Goal: Task Accomplishment & Management: Use online tool/utility

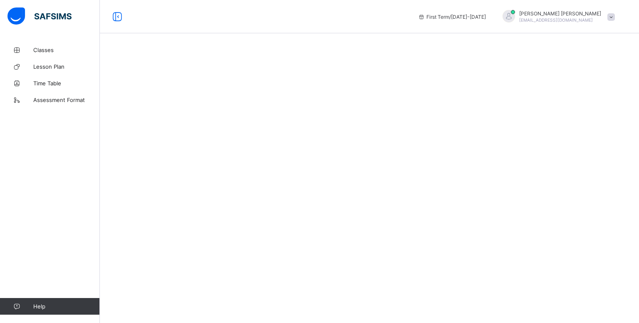
drag, startPoint x: 0, startPoint y: 0, endPoint x: 175, endPoint y: 161, distance: 237.8
click at [175, 161] on div at bounding box center [369, 161] width 539 height 323
click at [41, 49] on span "Classes" at bounding box center [66, 50] width 67 height 7
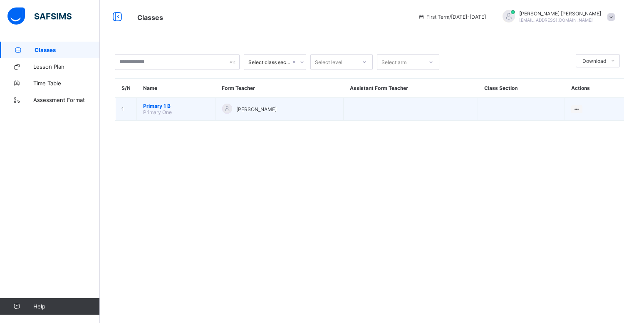
click at [151, 106] on span "Primary 1 B" at bounding box center [176, 106] width 66 height 6
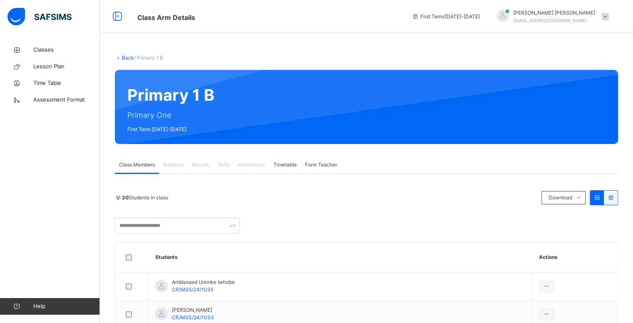
click at [255, 163] on span "Attendance" at bounding box center [251, 164] width 27 height 7
click at [67, 136] on div "Classes Lesson Plan Time Table Assessment Format Help" at bounding box center [50, 177] width 100 height 289
click at [252, 166] on span "Attendance" at bounding box center [251, 164] width 27 height 7
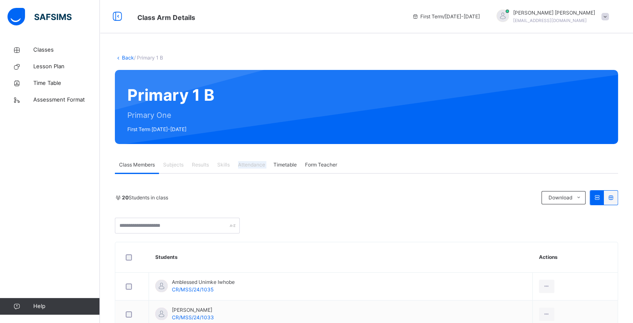
click at [252, 166] on span "Attendance" at bounding box center [251, 164] width 27 height 7
click at [253, 163] on span "Attendance" at bounding box center [251, 164] width 27 height 7
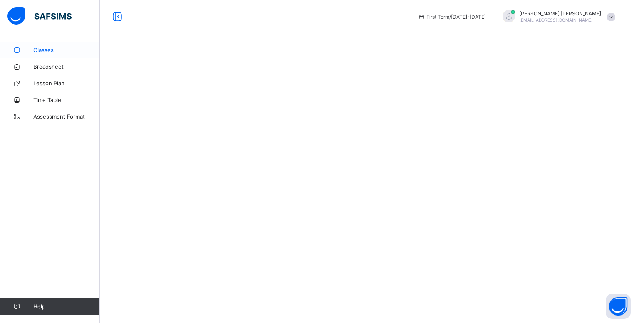
click at [49, 48] on span "Classes" at bounding box center [66, 50] width 67 height 7
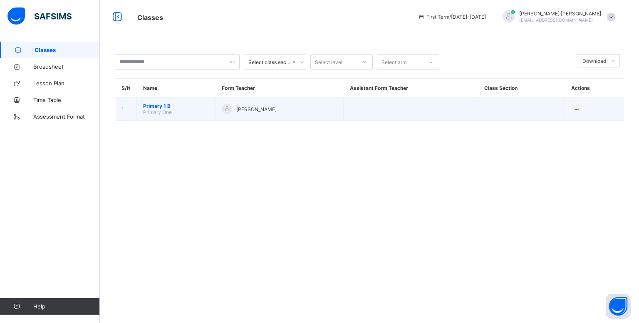
click at [152, 106] on span "Primary 1 B" at bounding box center [176, 106] width 66 height 6
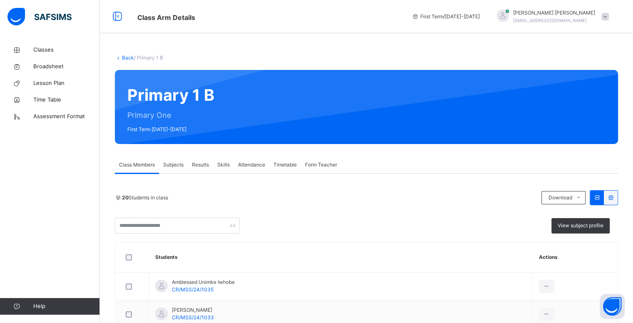
click at [248, 164] on span "Attendance" at bounding box center [251, 164] width 27 height 7
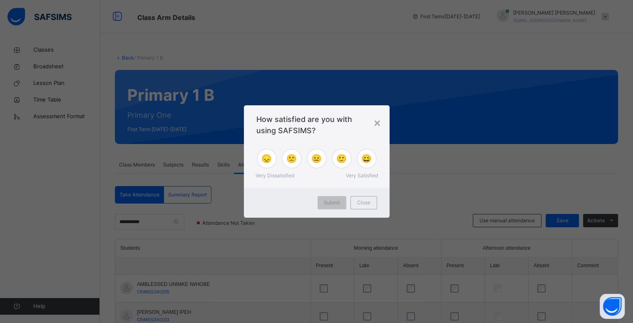
click at [358, 175] on span "Very Satisfied" at bounding box center [362, 175] width 32 height 7
click at [370, 176] on span "Very Satisfied" at bounding box center [362, 175] width 32 height 7
click at [376, 121] on div "×" at bounding box center [377, 122] width 8 height 17
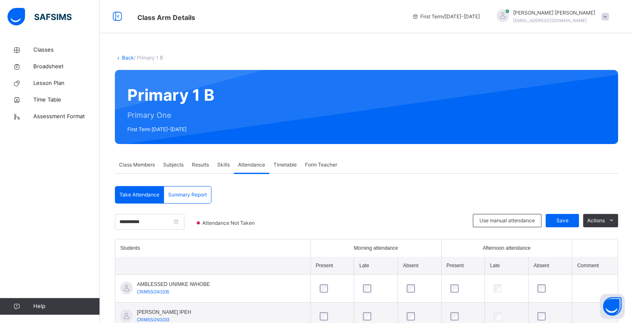
drag, startPoint x: 306, startPoint y: 198, endPoint x: 426, endPoint y: 168, distance: 123.8
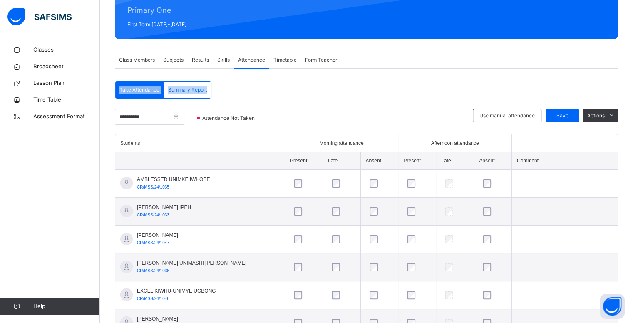
scroll to position [108, 0]
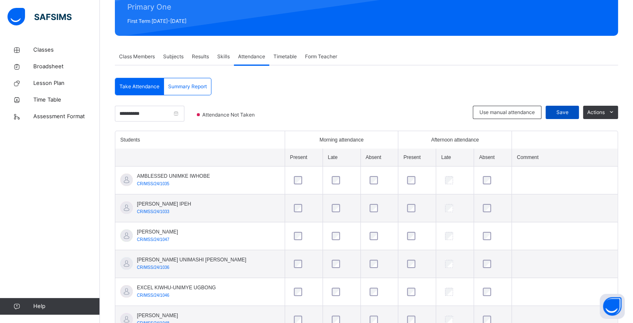
click at [564, 109] on span "Save" at bounding box center [561, 112] width 21 height 7
drag, startPoint x: 185, startPoint y: 80, endPoint x: 123, endPoint y: 113, distance: 70.5
click at [123, 113] on input "**********" at bounding box center [149, 114] width 69 height 16
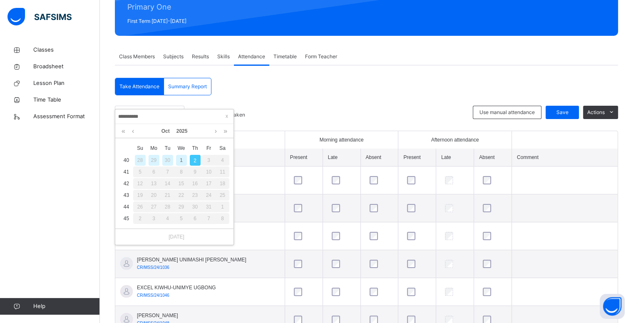
click at [151, 159] on div "29" at bounding box center [153, 160] width 11 height 11
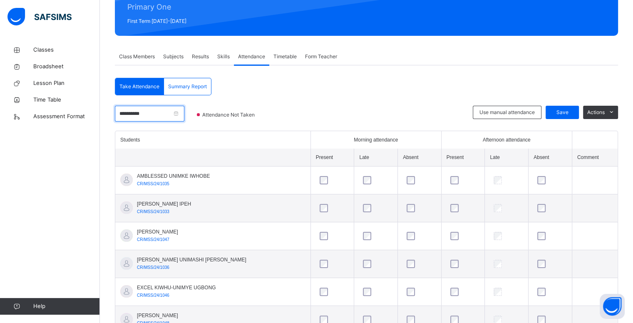
click at [123, 111] on input "**********" at bounding box center [149, 114] width 69 height 16
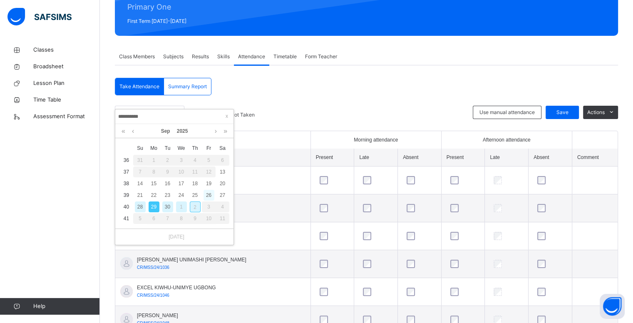
click at [208, 193] on div "26" at bounding box center [208, 195] width 11 height 11
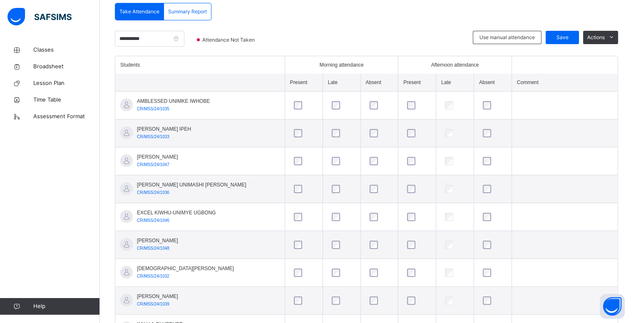
scroll to position [157, 0]
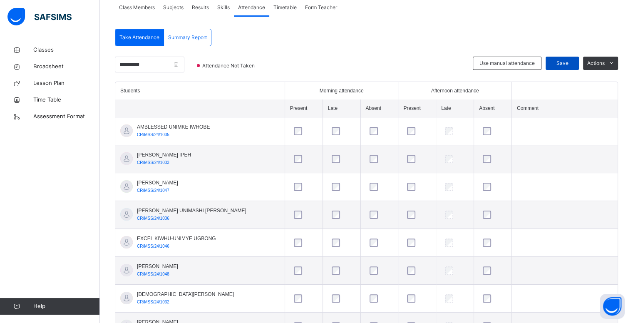
click at [569, 62] on span "Save" at bounding box center [561, 62] width 21 height 7
click at [126, 61] on input "**********" at bounding box center [149, 65] width 69 height 16
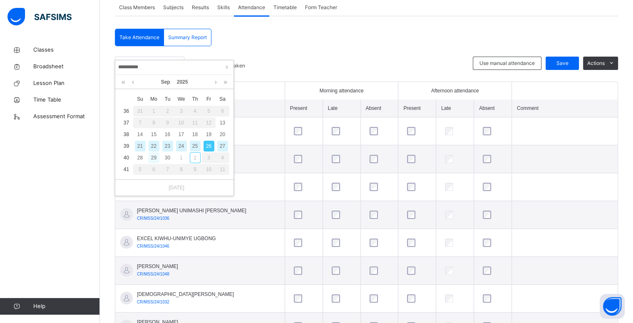
click at [153, 154] on div "29" at bounding box center [153, 157] width 11 height 11
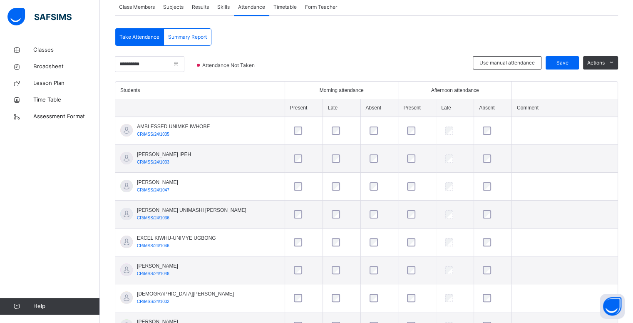
scroll to position [156, 0]
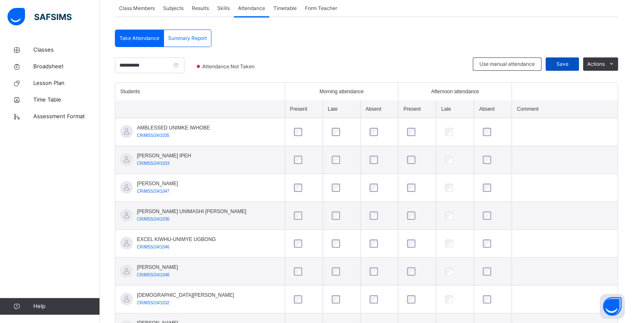
click at [569, 63] on span "Save" at bounding box center [561, 63] width 21 height 7
